Goal: Task Accomplishment & Management: Use online tool/utility

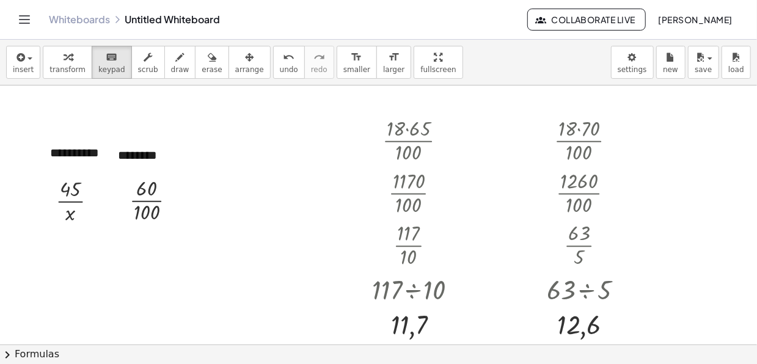
scroll to position [61, 0]
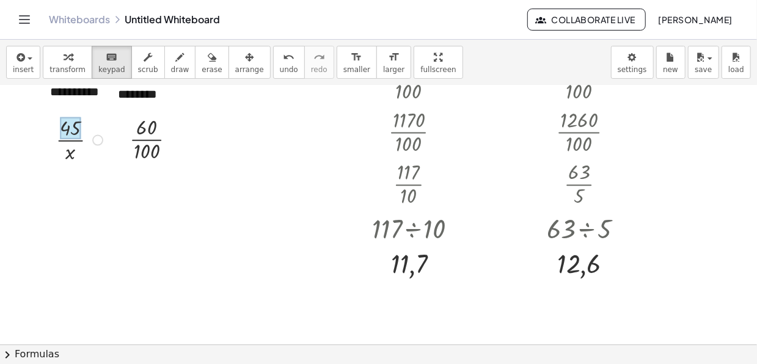
drag, startPoint x: 65, startPoint y: 126, endPoint x: 19, endPoint y: 133, distance: 47.0
click at [19, 133] on div at bounding box center [378, 283] width 757 height 519
click at [101, 137] on div "Fix a mistake Transform line Copy line as LaTeX Copy derivation as LaTeX Expand…" at bounding box center [97, 139] width 11 height 11
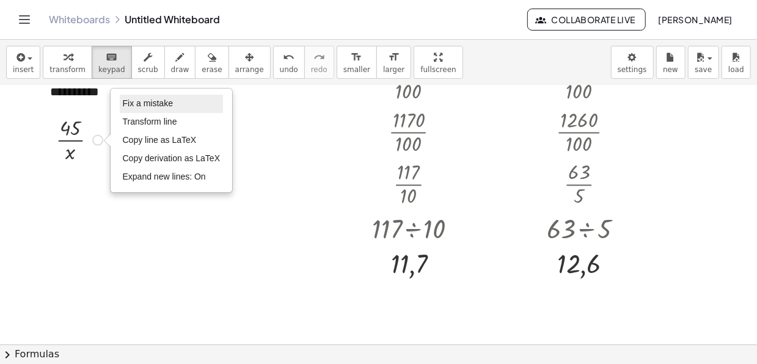
click at [140, 105] on span "Fix a mistake" at bounding box center [148, 103] width 50 height 10
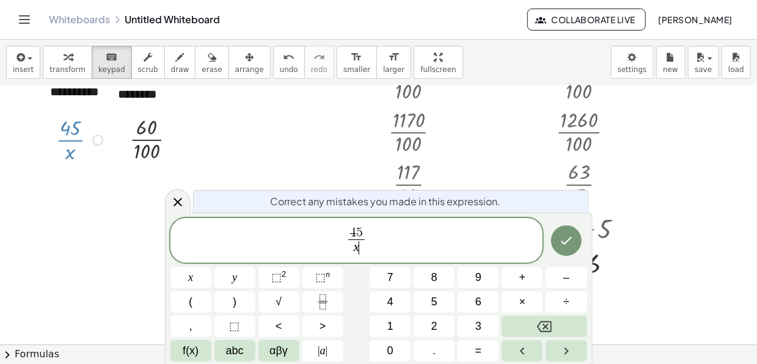
click at [365, 229] on span "4 5 x ​ ​" at bounding box center [356, 242] width 21 height 30
click at [361, 229] on span "5" at bounding box center [359, 232] width 7 height 13
click at [565, 318] on button "Backspace" at bounding box center [544, 326] width 85 height 21
click at [395, 318] on button "1" at bounding box center [390, 326] width 41 height 21
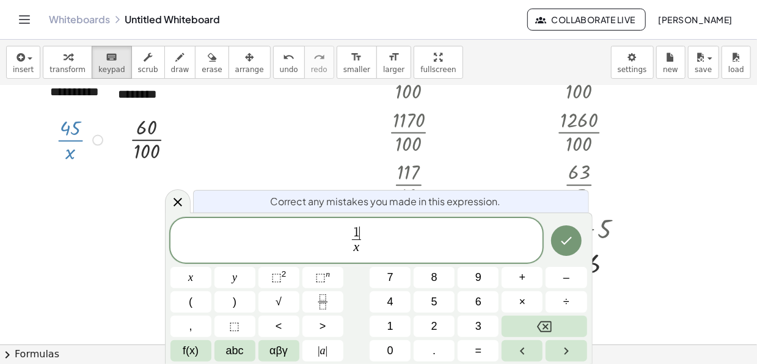
click at [387, 337] on div "**********" at bounding box center [379, 290] width 417 height 144
click at [394, 345] on button "0" at bounding box center [390, 350] width 41 height 21
click at [368, 251] on span "1 0 0 ​ x ​" at bounding box center [357, 242] width 28 height 30
click at [351, 254] on span "x" at bounding box center [356, 248] width 23 height 17
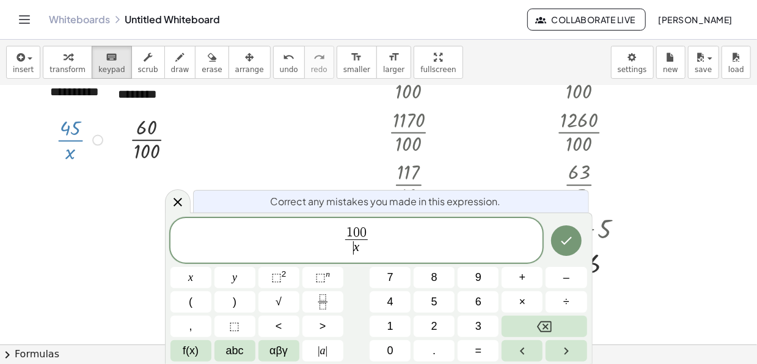
click at [356, 249] on var "x" at bounding box center [357, 247] width 6 height 15
click at [359, 250] on span "​ x" at bounding box center [356, 248] width 23 height 17
click at [528, 319] on button "Backspace" at bounding box center [544, 326] width 85 height 21
click at [380, 323] on button "1" at bounding box center [390, 326] width 41 height 21
click at [392, 343] on span "0" at bounding box center [390, 351] width 6 height 17
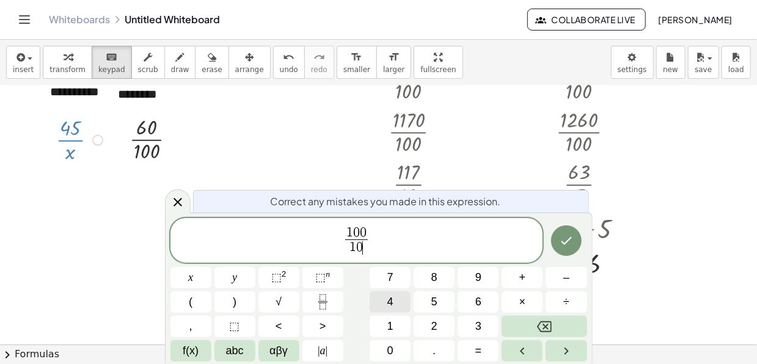
click at [394, 298] on button "4" at bounding box center [390, 302] width 41 height 21
click at [570, 244] on icon "Done" at bounding box center [566, 240] width 15 height 15
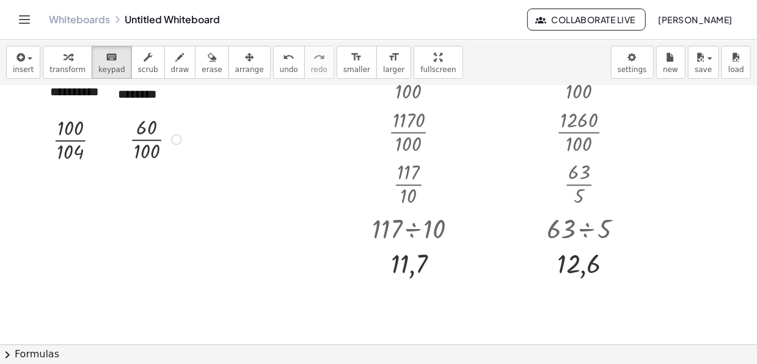
click at [177, 139] on div at bounding box center [176, 139] width 11 height 11
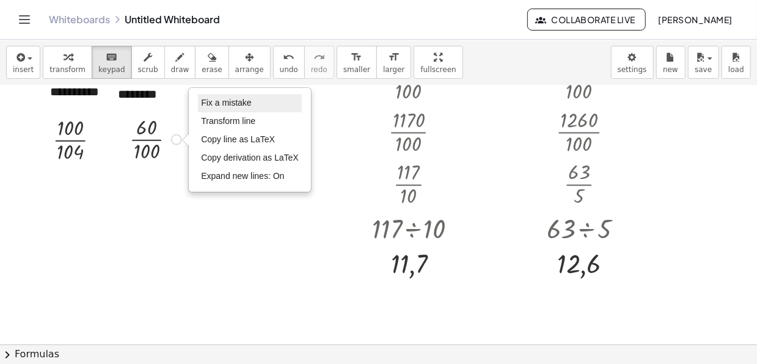
click at [229, 104] on span "Fix a mistake" at bounding box center [226, 103] width 50 height 10
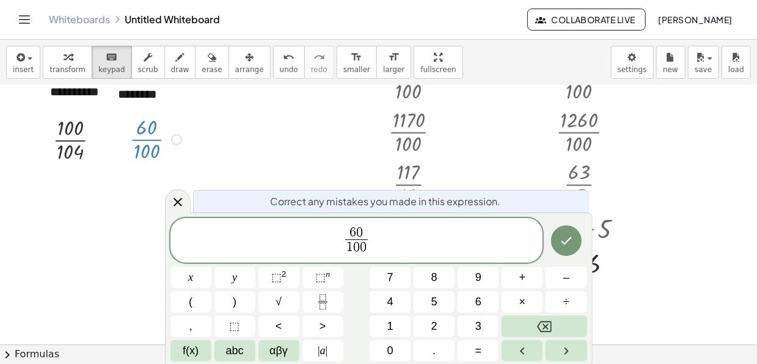
click at [365, 252] on span "0" at bounding box center [363, 247] width 7 height 13
click at [530, 324] on button "Backspace" at bounding box center [544, 326] width 85 height 21
click at [531, 323] on button "Backspace" at bounding box center [544, 326] width 85 height 21
click at [530, 324] on button "Backspace" at bounding box center [544, 326] width 85 height 21
click at [204, 272] on button "x" at bounding box center [191, 277] width 41 height 21
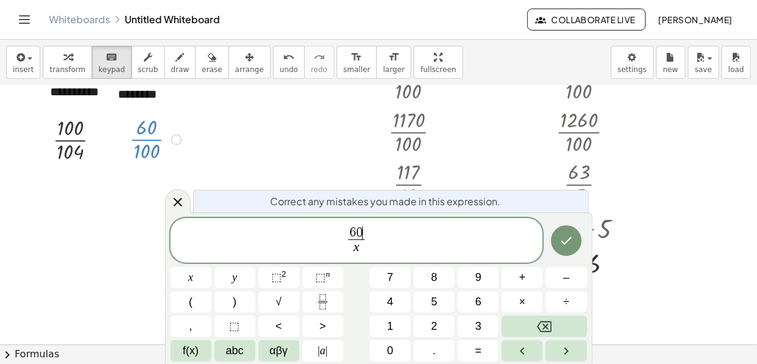
click at [364, 227] on span "6 0 ​" at bounding box center [356, 233] width 16 height 13
click at [560, 318] on button "Backspace" at bounding box center [544, 326] width 85 height 21
click at [384, 325] on button "1" at bounding box center [390, 326] width 41 height 21
click at [435, 323] on span "2" at bounding box center [434, 326] width 6 height 17
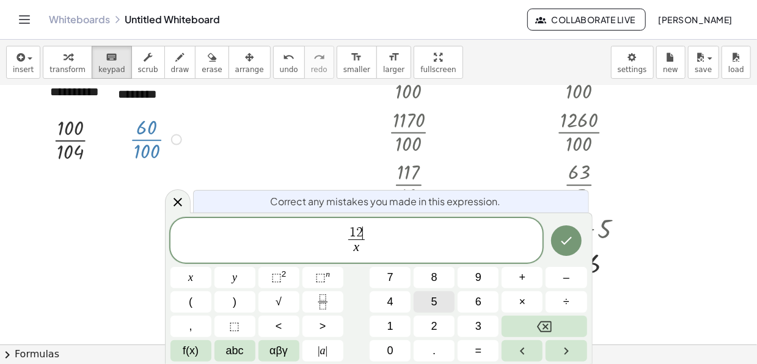
click at [437, 302] on span "5" at bounding box center [434, 302] width 6 height 17
click at [565, 237] on icon "Done" at bounding box center [566, 240] width 15 height 15
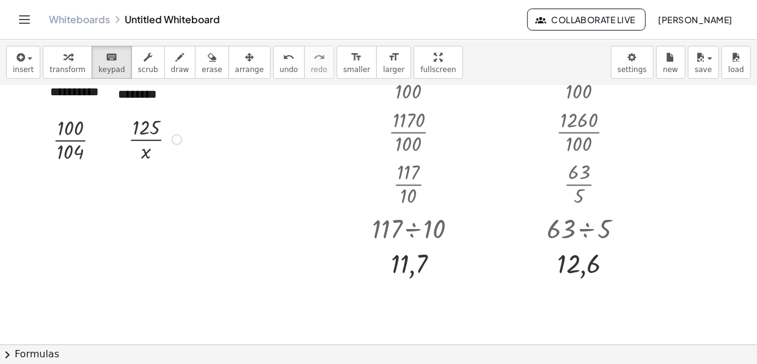
click at [174, 134] on div "Fix a mistake Transform line Copy line as LaTeX Copy derivation as LaTeX Expand…" at bounding box center [177, 139] width 11 height 11
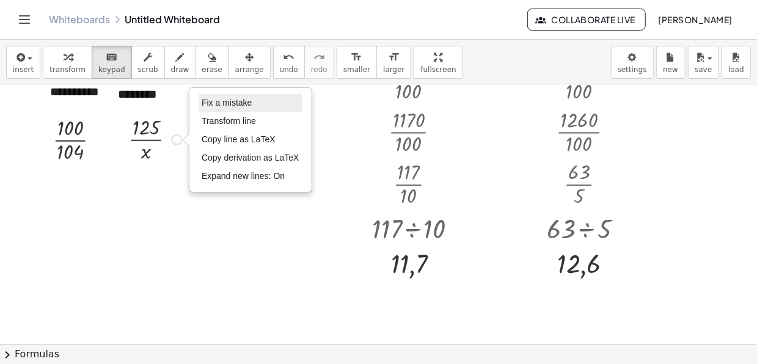
click at [224, 105] on span "Fix a mistake" at bounding box center [227, 103] width 50 height 10
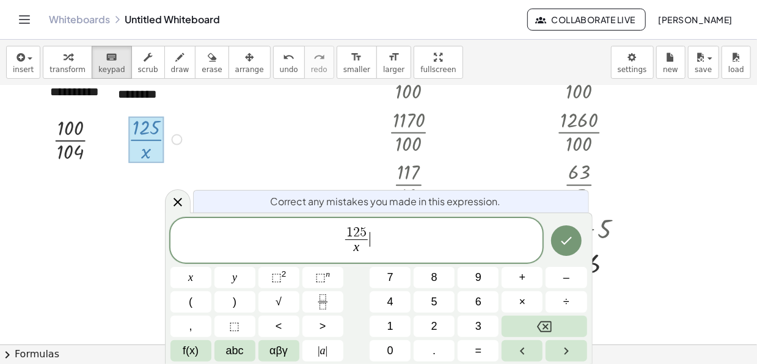
click at [371, 230] on span "1 2 5 x ​ ​" at bounding box center [357, 242] width 373 height 32
click at [367, 228] on span "1 2 5 ​" at bounding box center [356, 233] width 23 height 13
click at [554, 315] on div "1 2 5 ​ x ​ x y ⬚ 2 ⬚ n 7 8 9 + – ( ) √ 4 5 6 × ÷ , ⬚ < > 1 2 3 f(x) abc αβγ | …" at bounding box center [379, 290] width 417 height 144
click at [558, 332] on button "Backspace" at bounding box center [544, 326] width 85 height 21
click at [559, 332] on button "Backspace" at bounding box center [544, 326] width 85 height 21
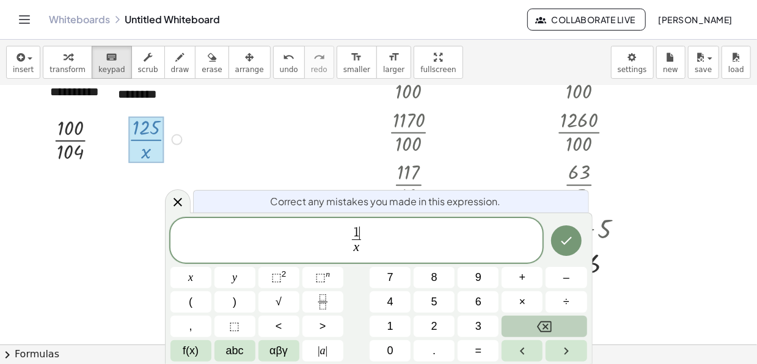
click at [558, 331] on button "Backspace" at bounding box center [544, 326] width 85 height 21
click at [480, 303] on span "6" at bounding box center [478, 302] width 6 height 17
click at [381, 348] on button "0" at bounding box center [390, 350] width 41 height 21
click at [362, 249] on span "x ​" at bounding box center [356, 248] width 16 height 17
click at [565, 243] on icon "Done" at bounding box center [566, 241] width 11 height 8
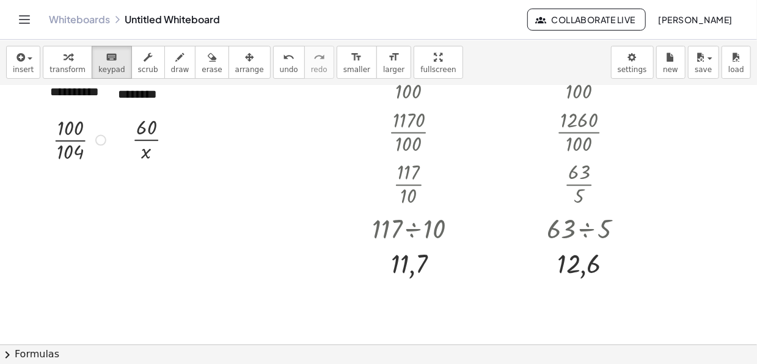
click at [101, 139] on div "Fix a mistake Transform line Copy line as LaTeX Copy derivation as LaTeX Expand…" at bounding box center [100, 139] width 11 height 11
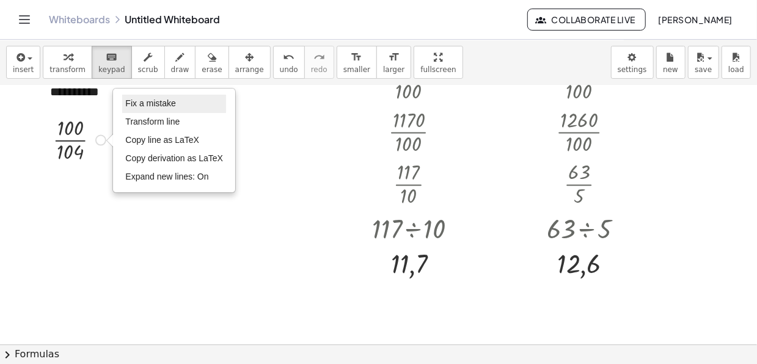
click at [149, 110] on li "Fix a mistake" at bounding box center [174, 104] width 104 height 18
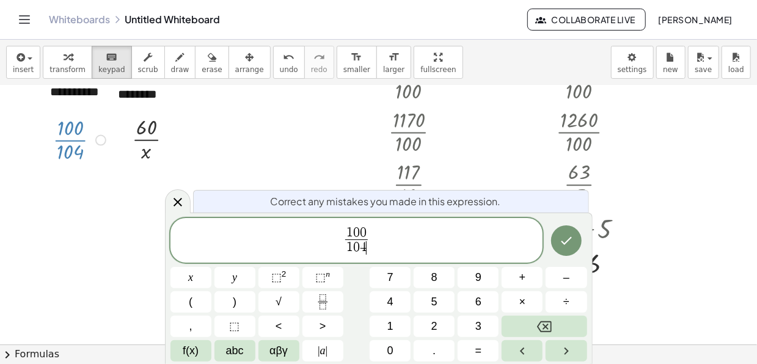
click at [367, 251] on span "1 0 4 ​" at bounding box center [356, 248] width 23 height 17
click at [564, 321] on button "Backspace" at bounding box center [544, 326] width 85 height 21
click at [395, 274] on button "7" at bounding box center [390, 277] width 41 height 21
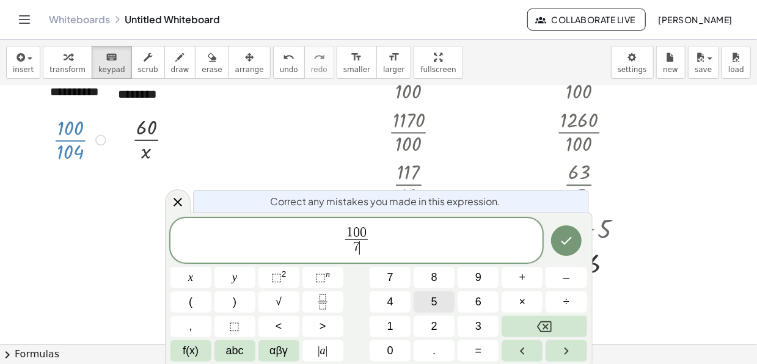
click at [438, 293] on button "5" at bounding box center [434, 302] width 41 height 21
click at [563, 241] on icon "Done" at bounding box center [566, 240] width 15 height 15
